Goal: Task Accomplishment & Management: Manage account settings

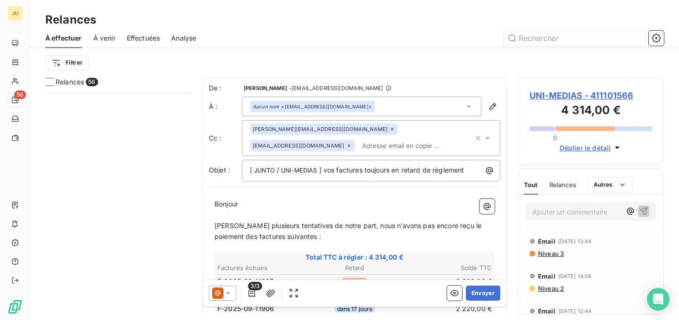
scroll to position [228, 146]
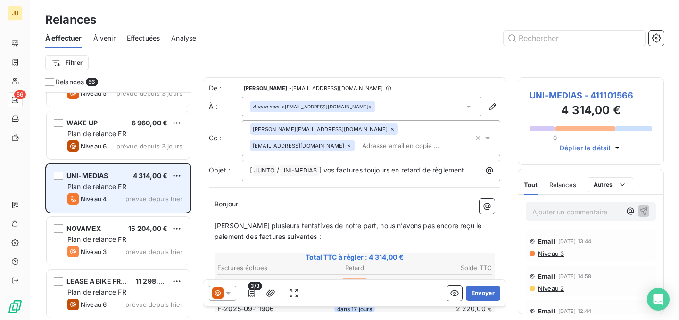
click at [136, 175] on span "4 314,00 €" at bounding box center [150, 176] width 35 height 8
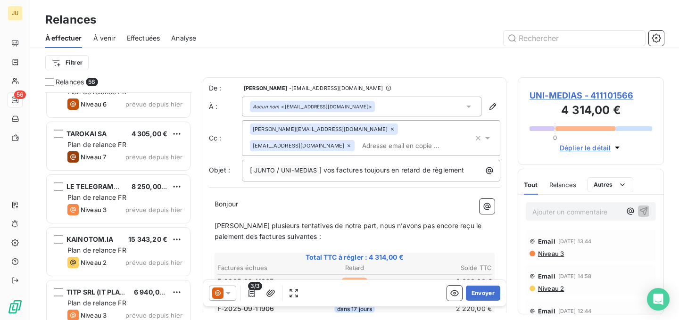
scroll to position [2090, 0]
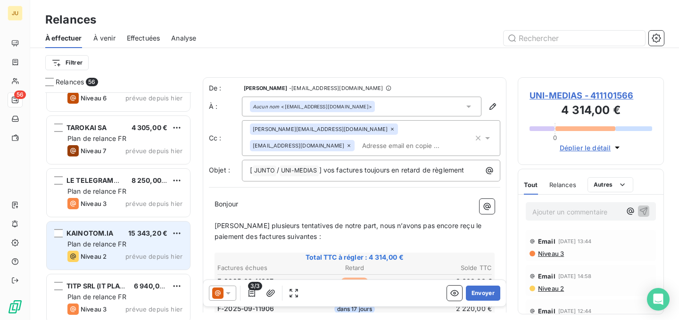
click at [143, 247] on div "Plan de relance FR" at bounding box center [124, 243] width 115 height 9
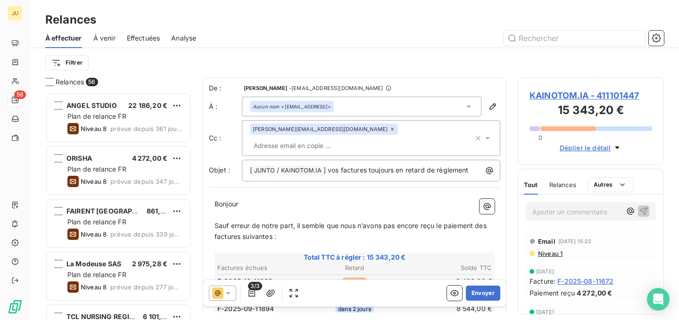
click at [347, 139] on input "text" at bounding box center [304, 146] width 109 height 14
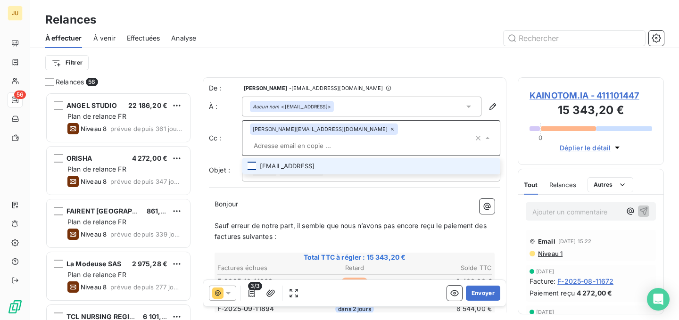
click at [250, 162] on div at bounding box center [251, 166] width 8 height 8
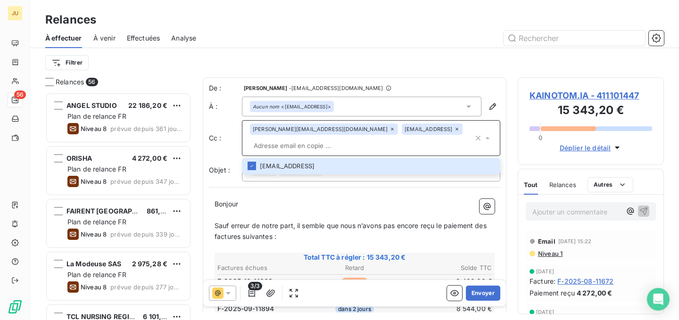
click at [295, 148] on input "text" at bounding box center [361, 146] width 223 height 14
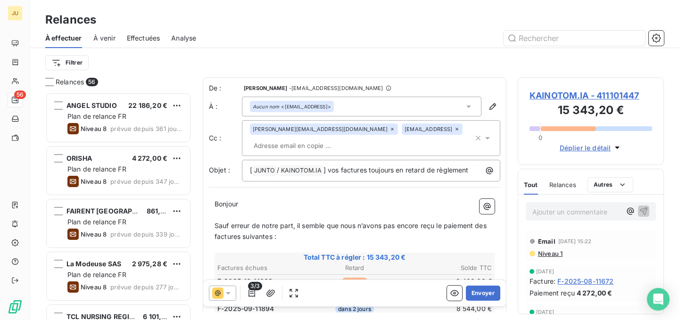
click at [298, 218] on p "﻿" at bounding box center [354, 215] width 280 height 11
click at [290, 150] on input "text" at bounding box center [304, 146] width 109 height 14
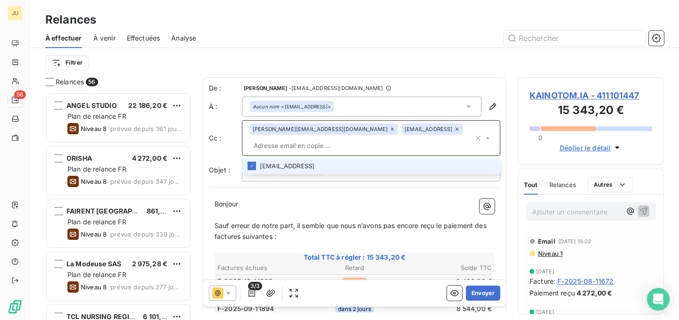
click at [275, 219] on p "﻿" at bounding box center [354, 215] width 280 height 11
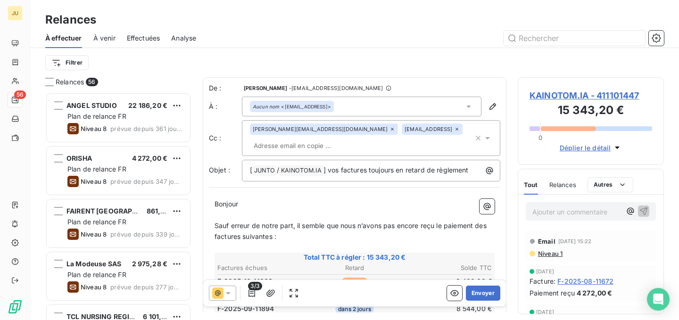
click at [290, 149] on input "text" at bounding box center [304, 146] width 109 height 14
click at [261, 205] on p "Bonjour ﻿ ﻿ ﻿" at bounding box center [354, 204] width 280 height 11
click at [281, 150] on input "text" at bounding box center [304, 146] width 109 height 14
click at [250, 218] on p "﻿" at bounding box center [354, 215] width 280 height 11
